Goal: Check status: Check status

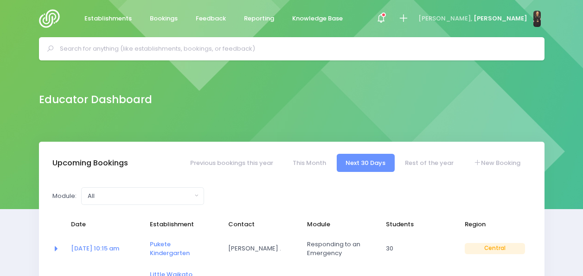
select select "5"
click at [224, 51] on input "text" at bounding box center [296, 49] width 472 height 14
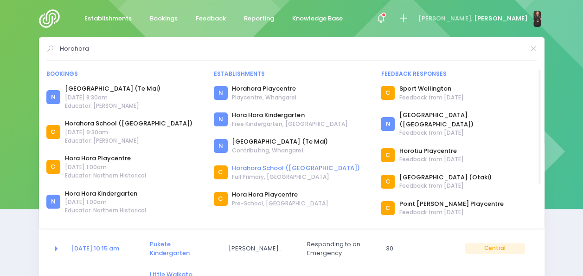
type input "Horahora"
click at [264, 172] on link "Horahora School ([GEOGRAPHIC_DATA])" at bounding box center [296, 167] width 128 height 9
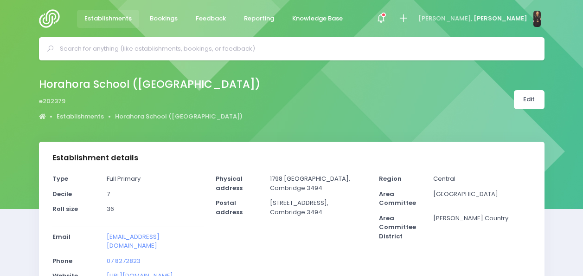
select select "5"
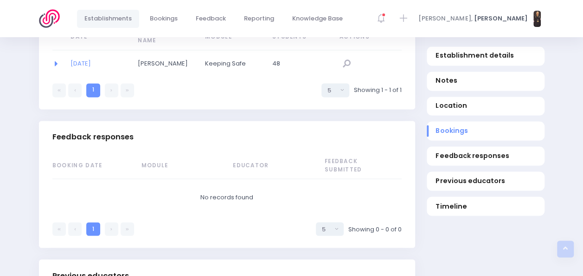
scroll to position [673, 0]
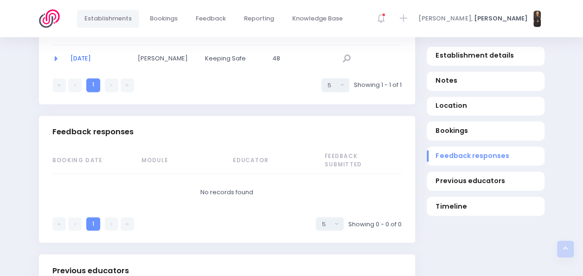
click at [91, 58] on link "[DATE]" at bounding box center [81, 58] width 20 height 9
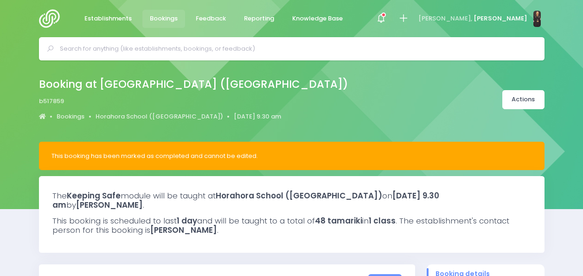
select select "5"
